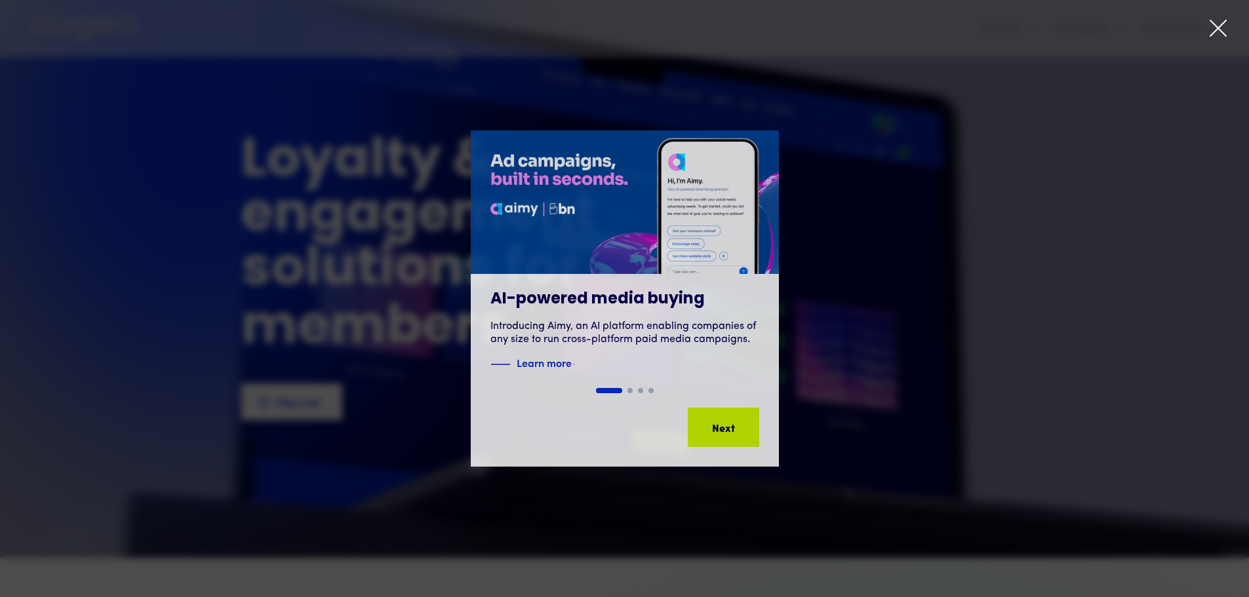
scroll to position [31, 0]
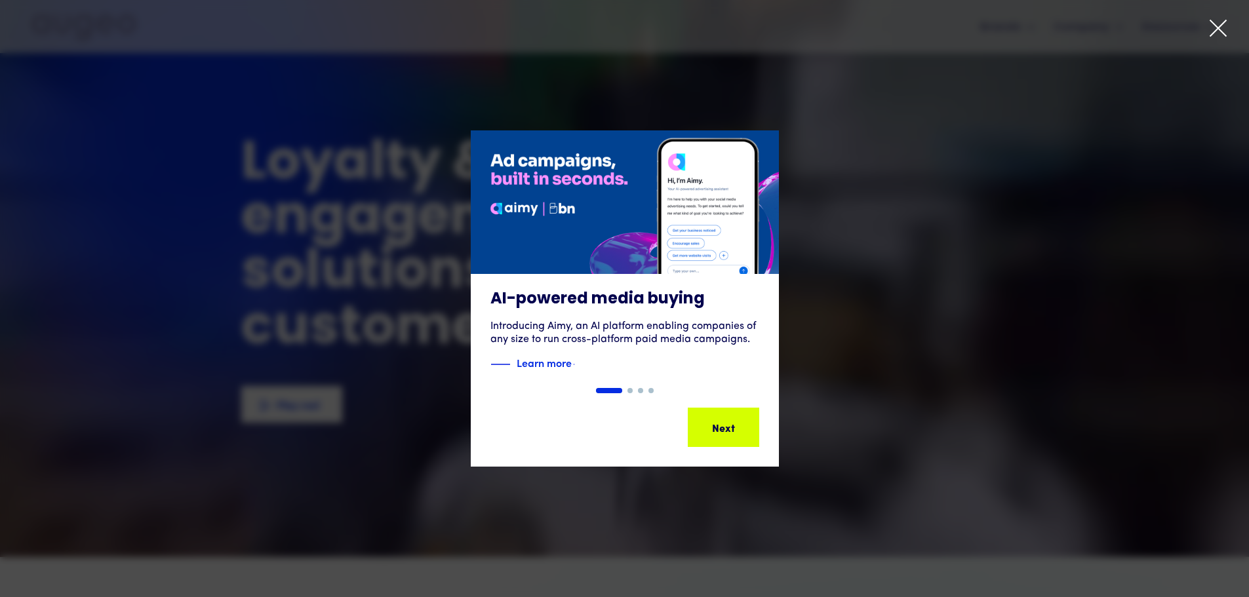
click at [1236, 22] on div at bounding box center [624, 298] width 1249 height 597
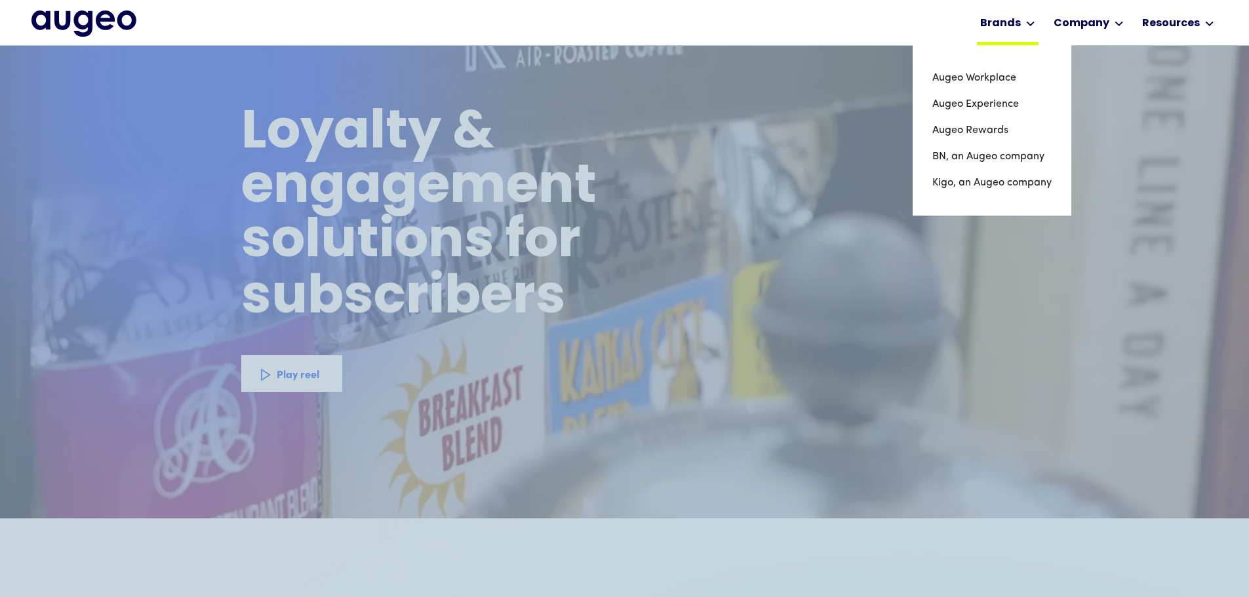
scroll to position [66, 0]
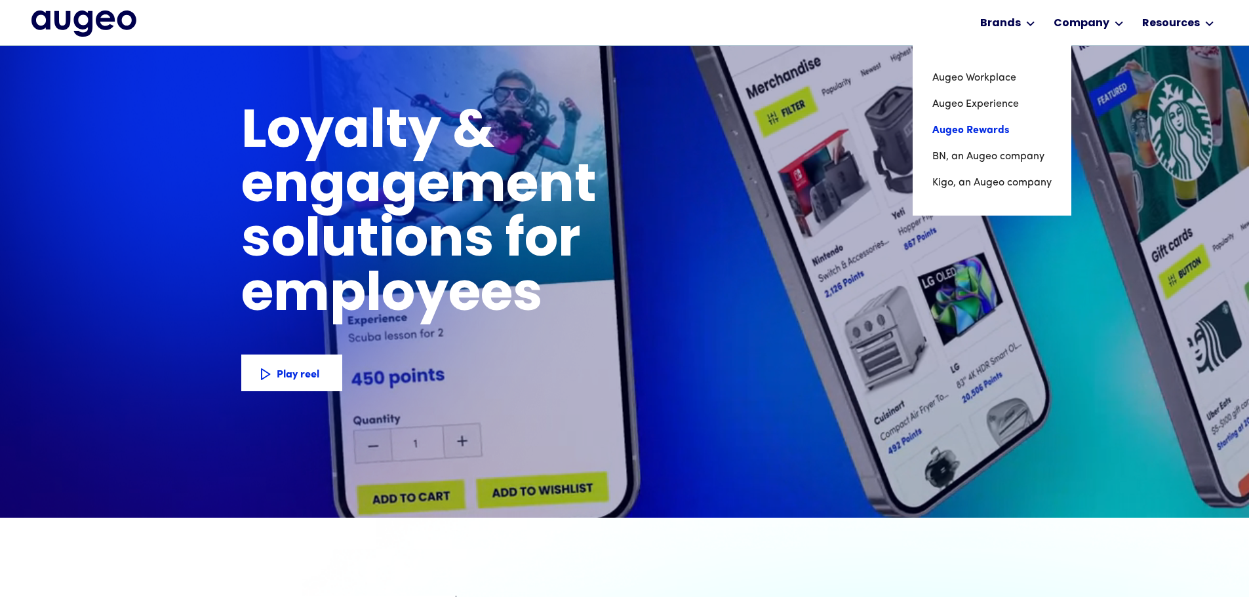
click at [972, 127] on link "Augeo Rewards" at bounding box center [991, 130] width 119 height 26
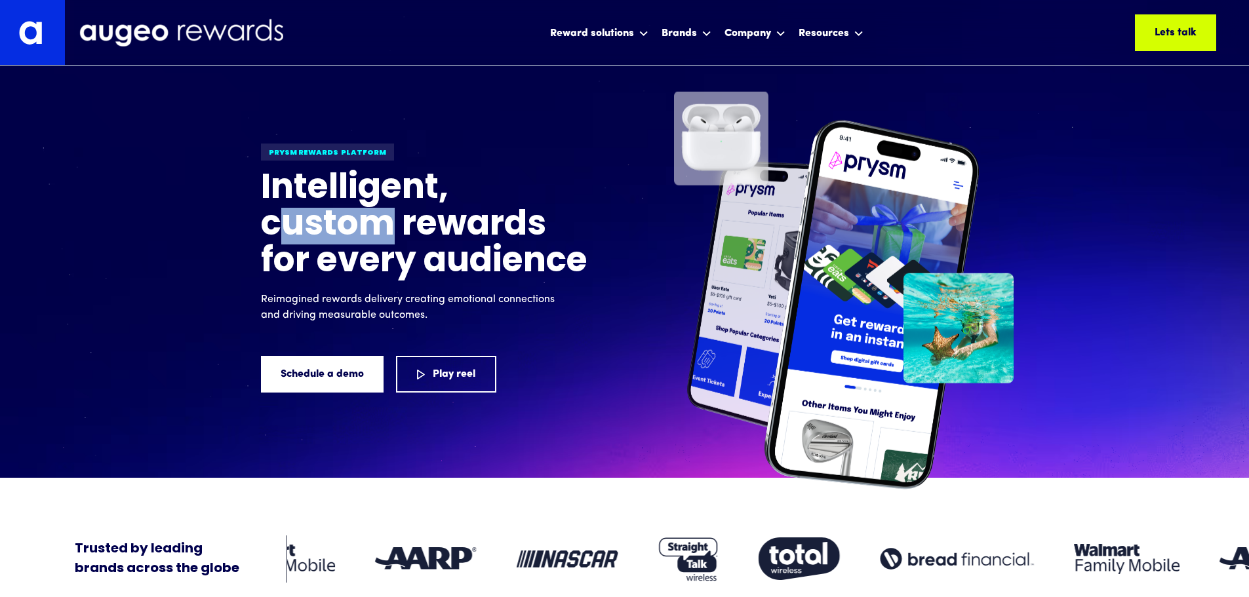
drag, startPoint x: 344, startPoint y: 216, endPoint x: 390, endPoint y: 218, distance: 46.6
click at [390, 218] on h1 "Intelligent, custom rewards for every audience" at bounding box center [425, 226] width 328 height 110
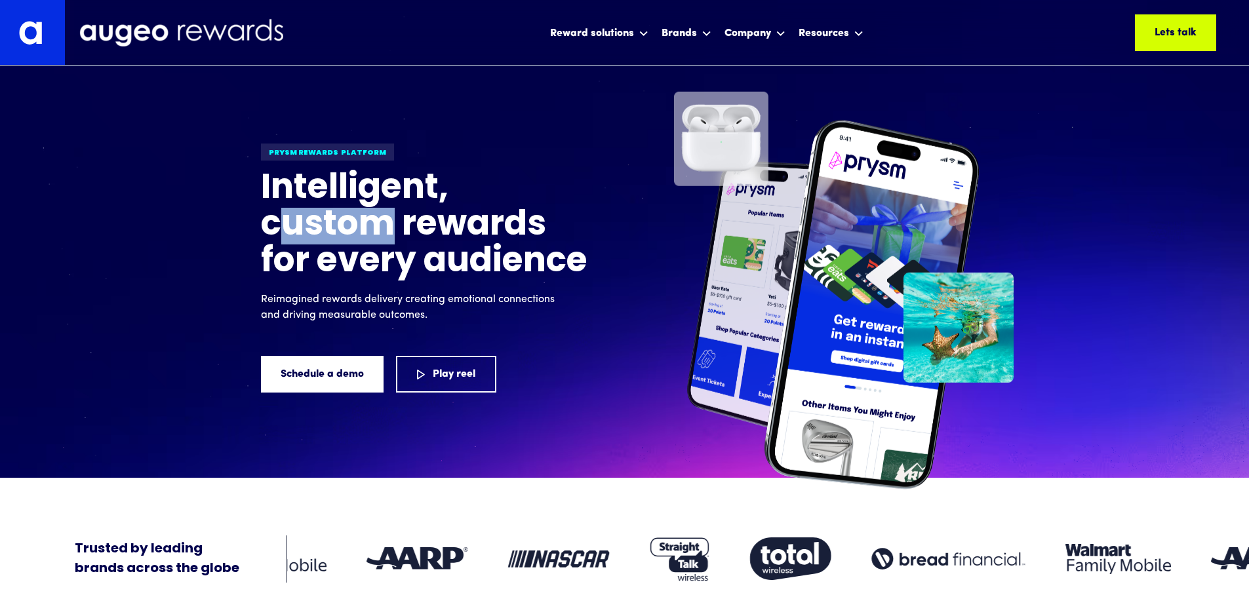
click at [390, 218] on h1 "Intelligent, custom rewards for every audience" at bounding box center [425, 226] width 328 height 110
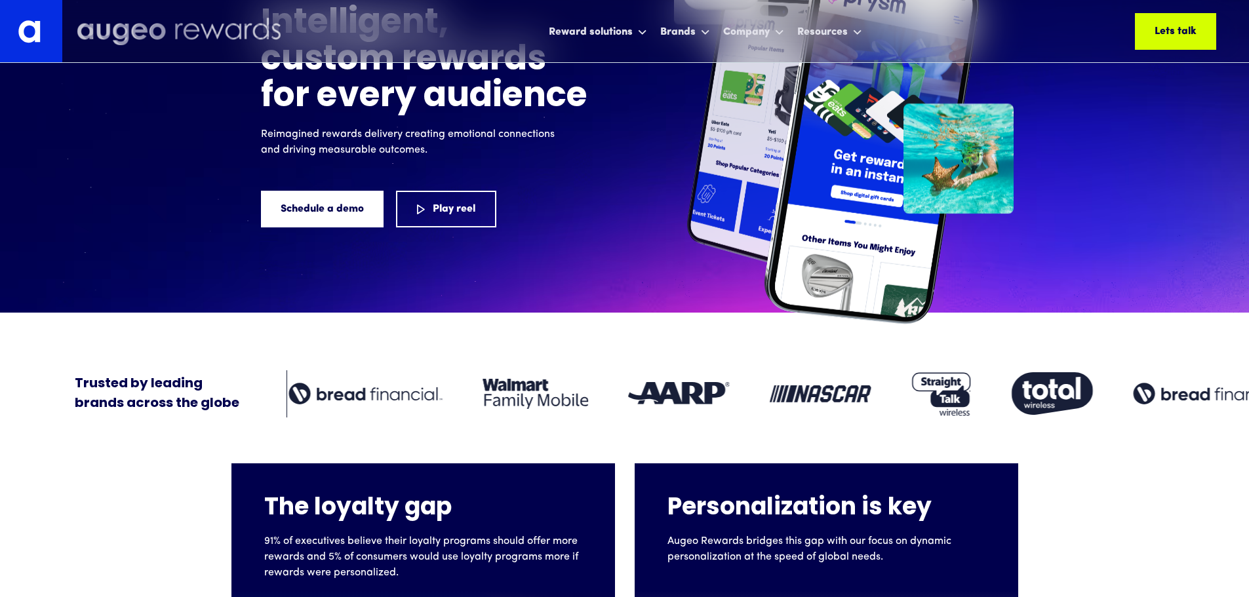
scroll to position [145, 0]
